Goal: Task Accomplishment & Management: Use online tool/utility

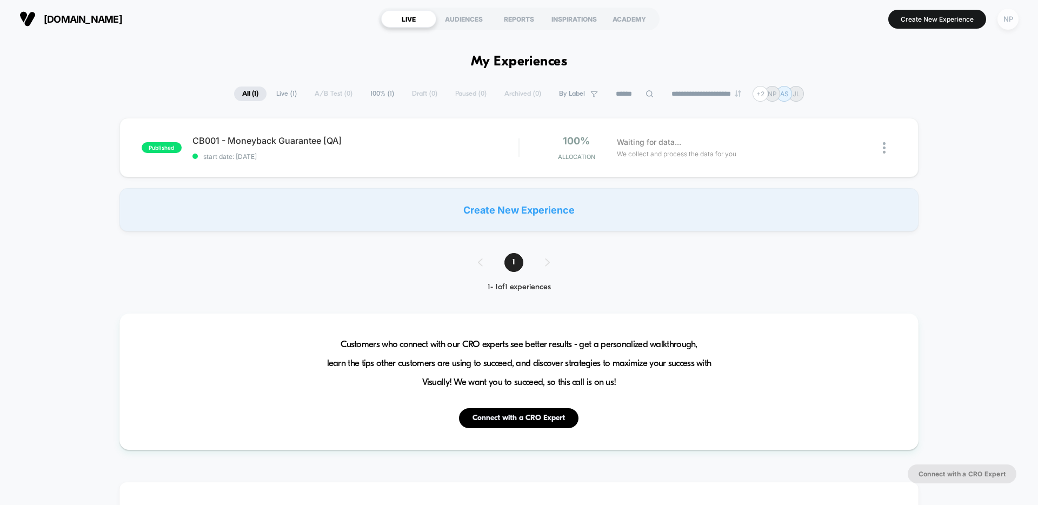
click at [1003, 18] on div "NP" at bounding box center [1007, 19] width 21 height 21
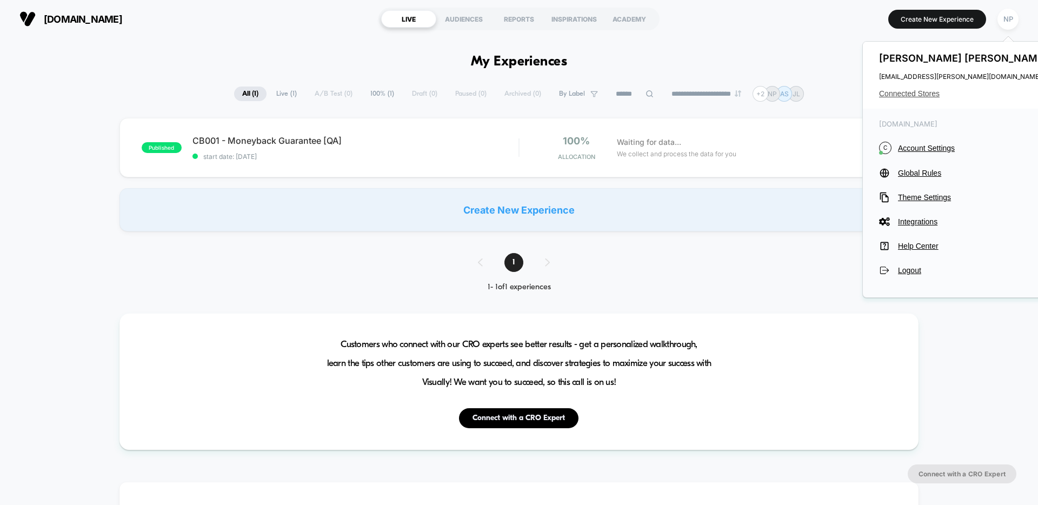
click at [920, 94] on span "Connected Stores" at bounding box center [964, 93] width 171 height 9
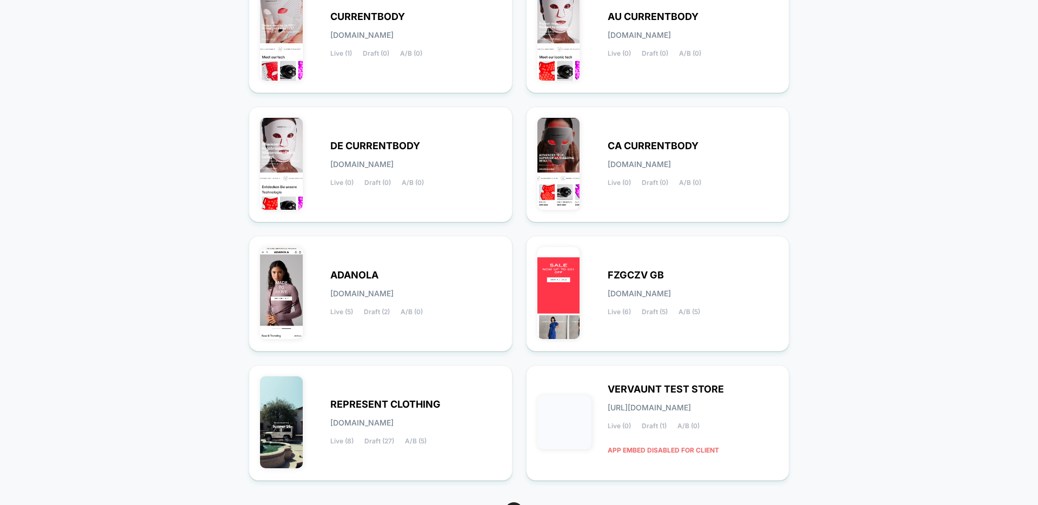
scroll to position [173, 0]
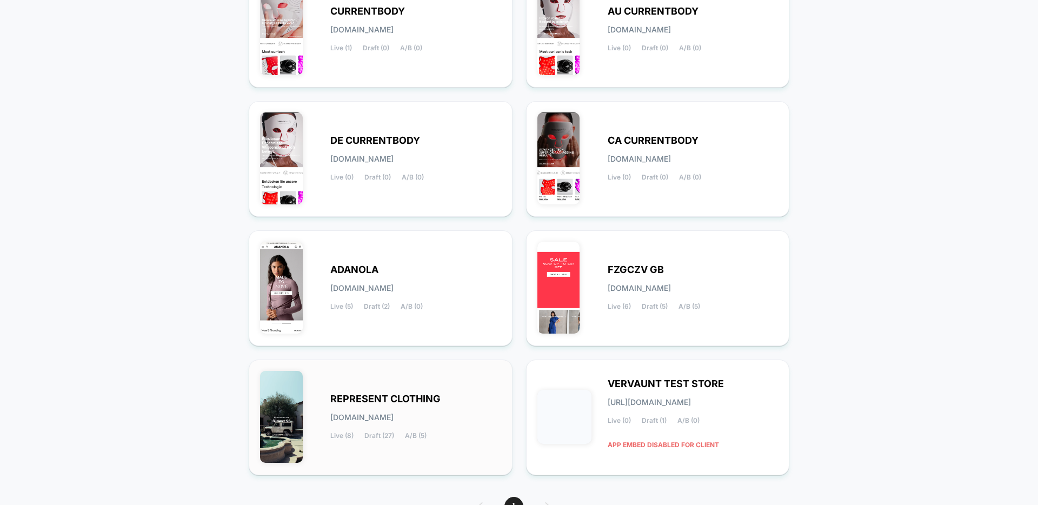
click at [393, 418] on span "[DOMAIN_NAME]" at bounding box center [361, 417] width 63 height 8
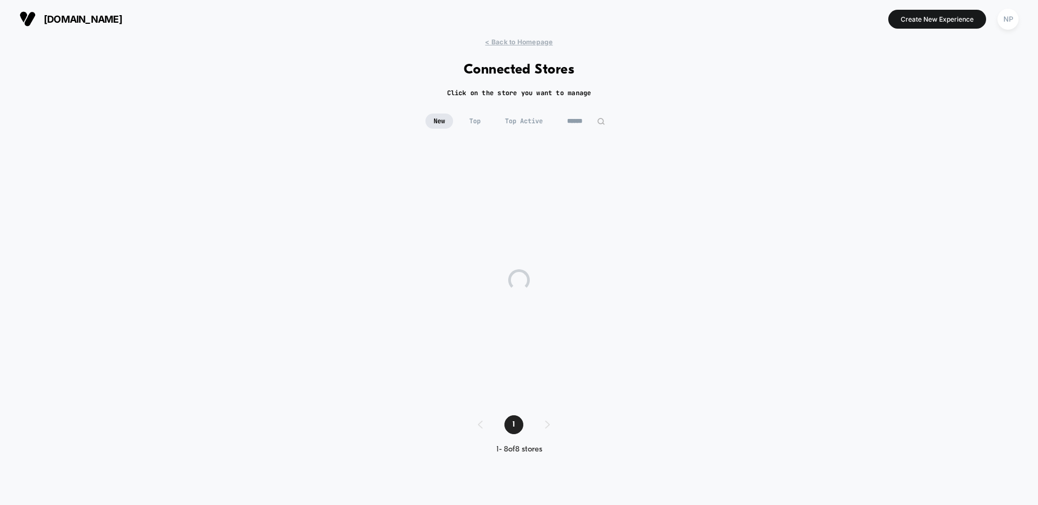
scroll to position [0, 0]
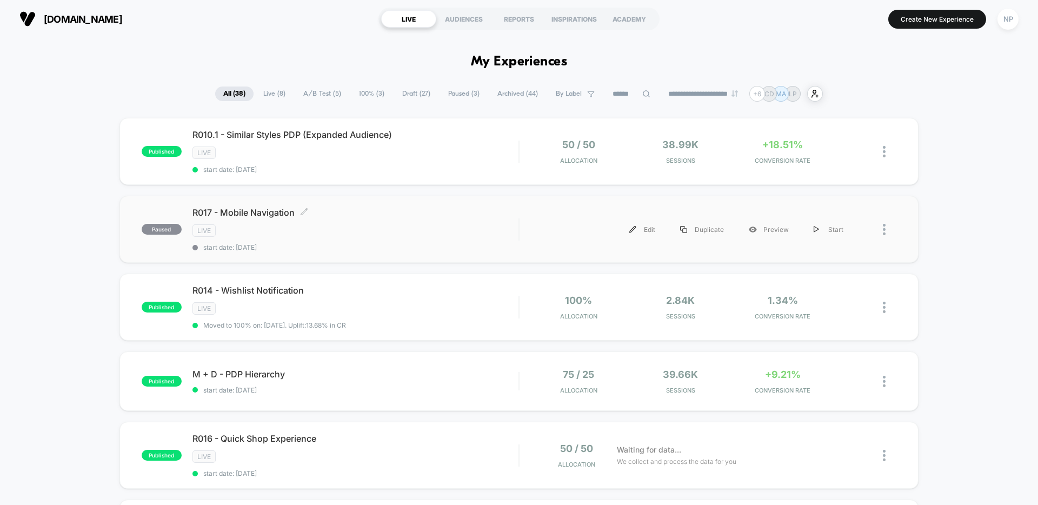
click at [471, 250] on span "start date: [DATE]" at bounding box center [355, 247] width 326 height 8
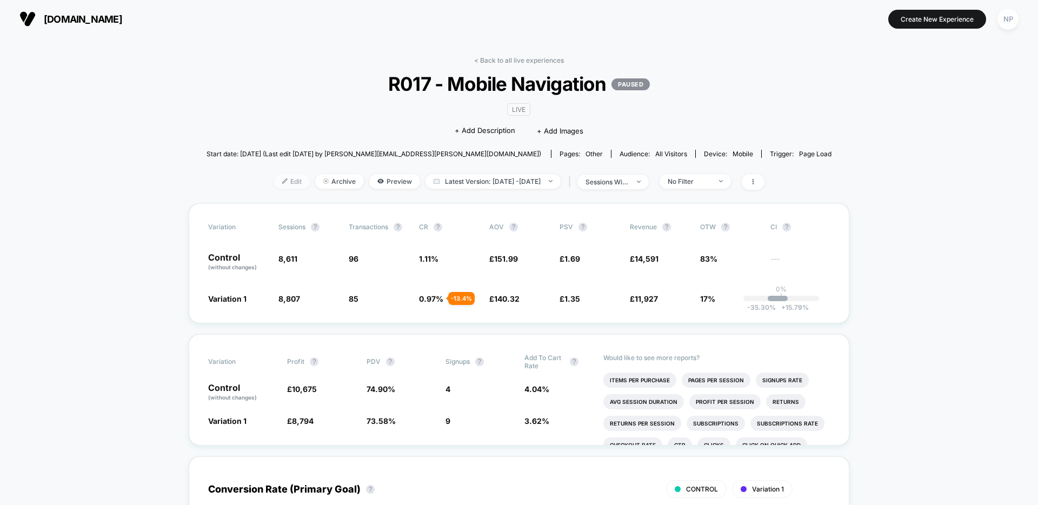
click at [283, 184] on span "Edit" at bounding box center [292, 181] width 36 height 15
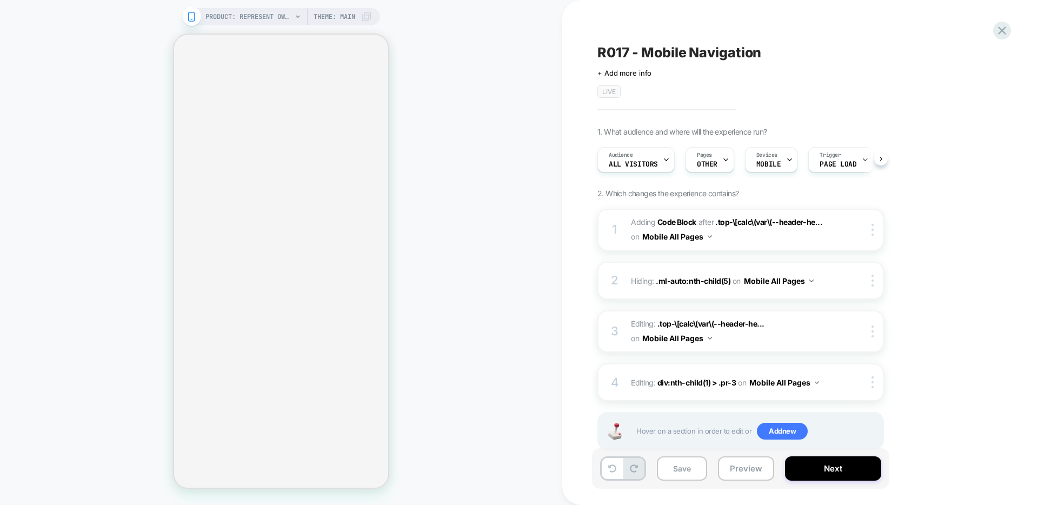
scroll to position [0, 1]
click at [821, 465] on button "Next" at bounding box center [833, 468] width 96 height 24
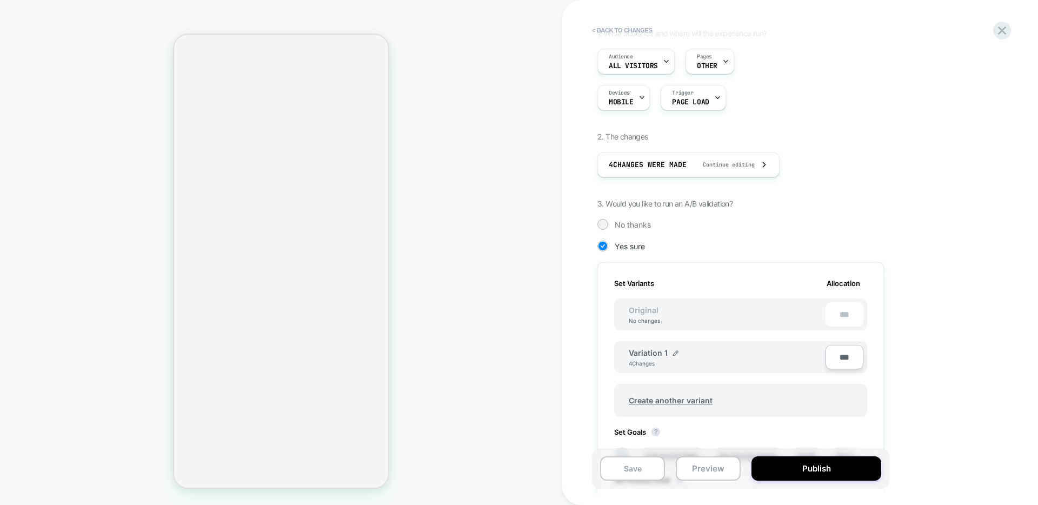
scroll to position [132, 0]
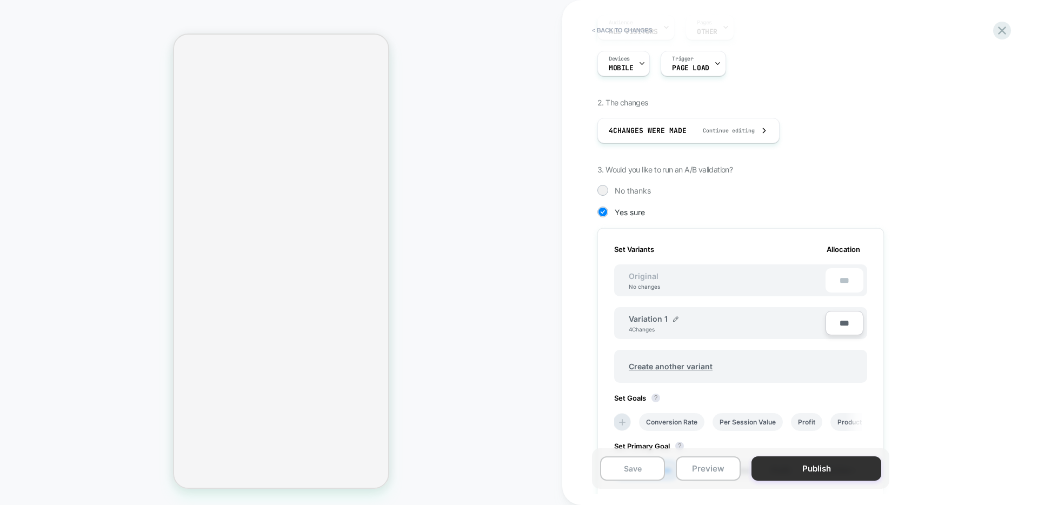
click at [785, 468] on button "Publish" at bounding box center [816, 468] width 130 height 24
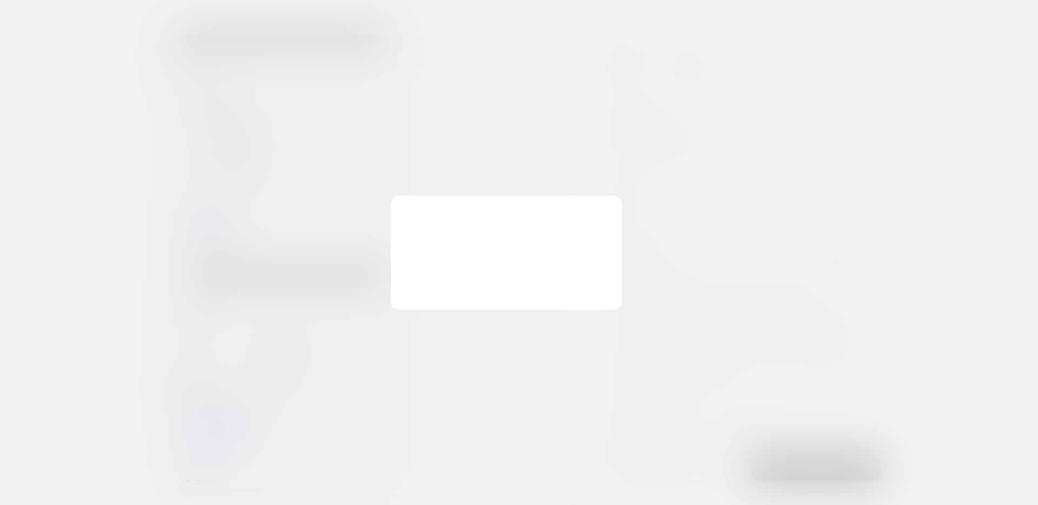
scroll to position [0, 0]
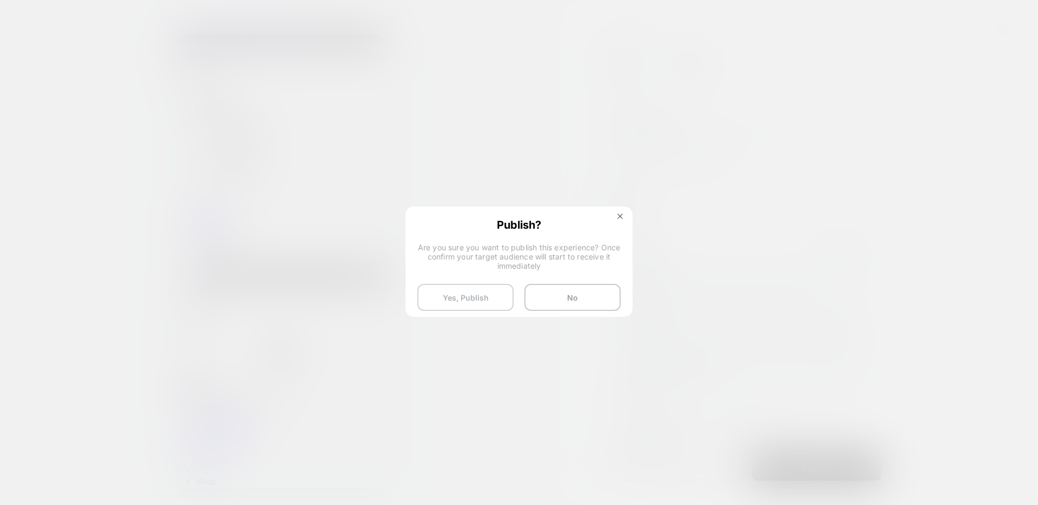
click at [488, 299] on button "Yes, Publish" at bounding box center [465, 297] width 96 height 27
